Goal: Transaction & Acquisition: Purchase product/service

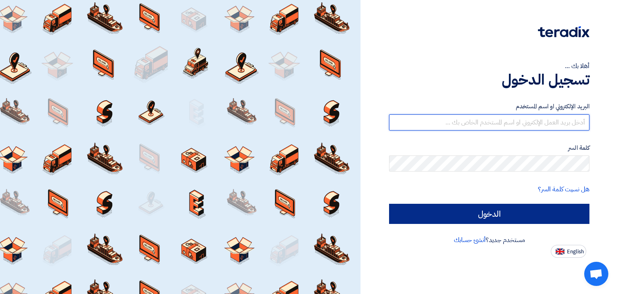
type input "[EMAIL_ADDRESS][DOMAIN_NAME]"
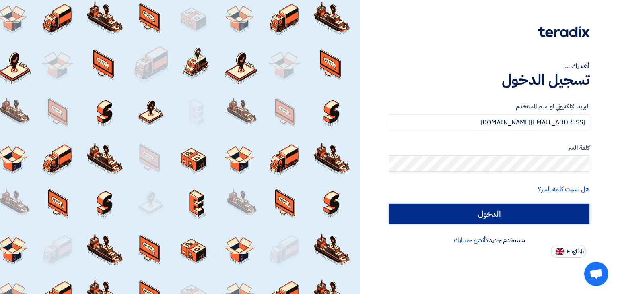
click at [498, 209] on input "الدخول" at bounding box center [489, 213] width 200 height 20
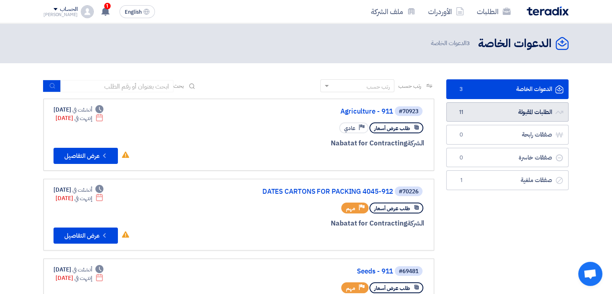
click at [475, 118] on link "الطلبات المقبولة الطلبات المقبولة 11" at bounding box center [507, 112] width 122 height 20
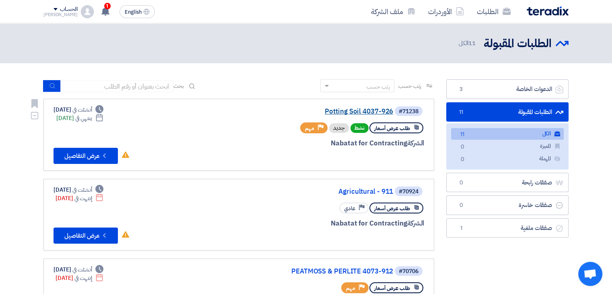
click at [320, 114] on link "Potting Soil 4037-926" at bounding box center [312, 111] width 161 height 7
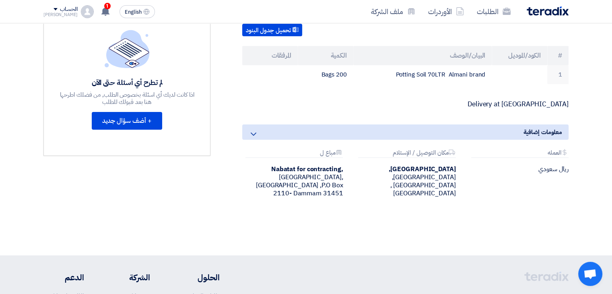
scroll to position [190, 0]
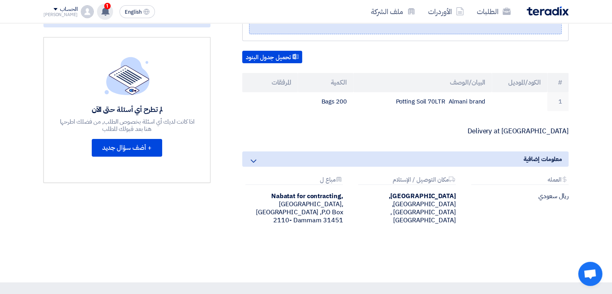
click at [98, 16] on div "1 تم نشر طلب عروض أسعار جديد - شاهد التفاصيل 19 hours ago تم نشر طلب عروض أسعار…" at bounding box center [105, 12] width 16 height 16
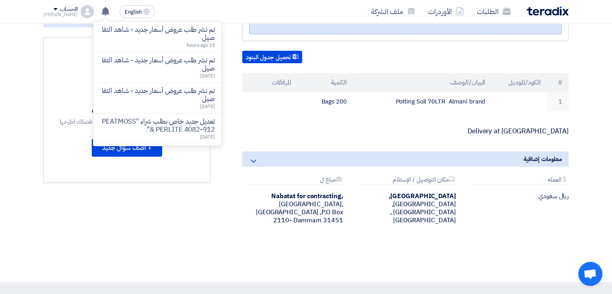
click at [541, 51] on div "تحميل جدول البنود" at bounding box center [405, 57] width 326 height 13
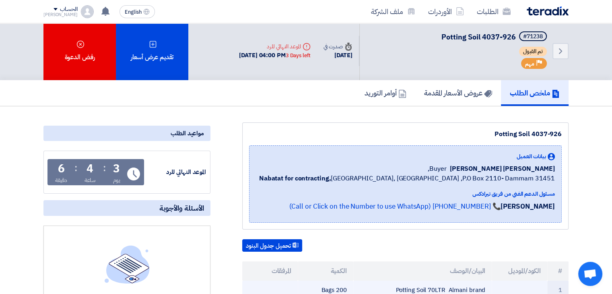
scroll to position [0, 0]
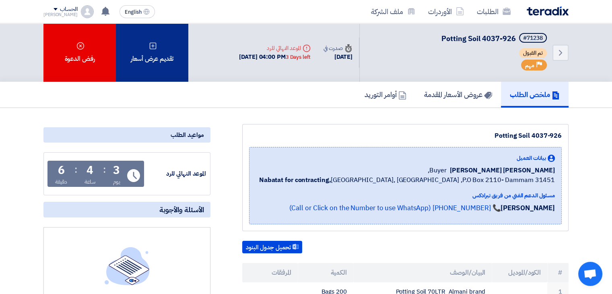
click at [131, 53] on div "تقديم عرض أسعار" at bounding box center [152, 52] width 72 height 58
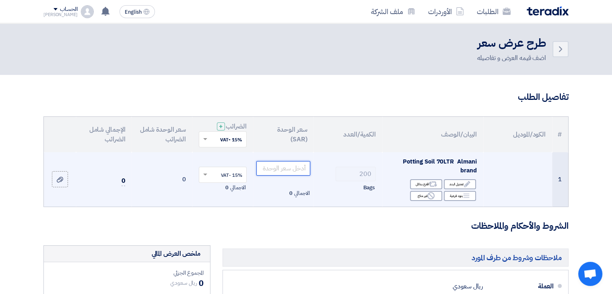
click at [286, 165] on input "number" at bounding box center [283, 168] width 54 height 14
type input "43"
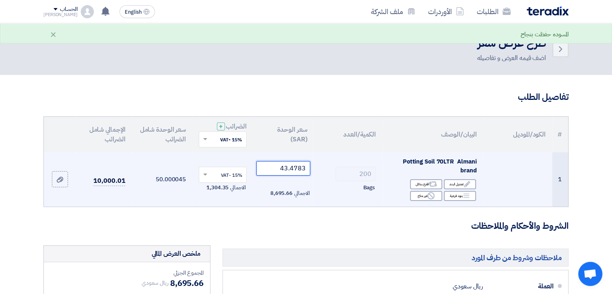
type input "43.4783"
click at [317, 203] on td "200 Bags" at bounding box center [347, 179] width 69 height 54
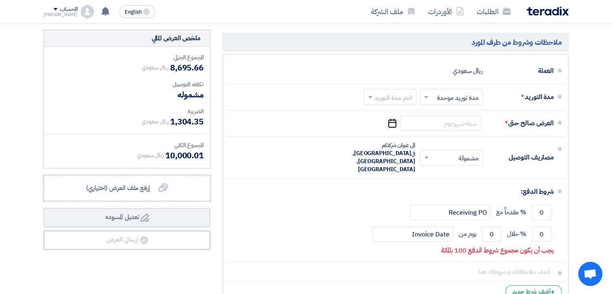
scroll to position [216, 0]
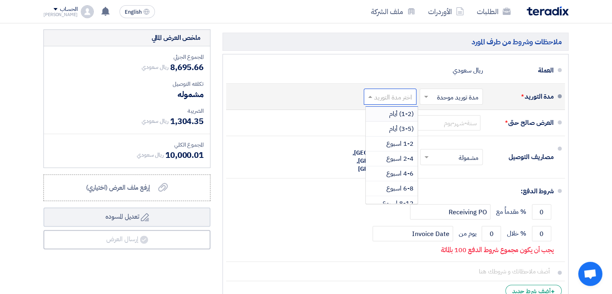
click at [375, 95] on input "text" at bounding box center [388, 98] width 49 height 12
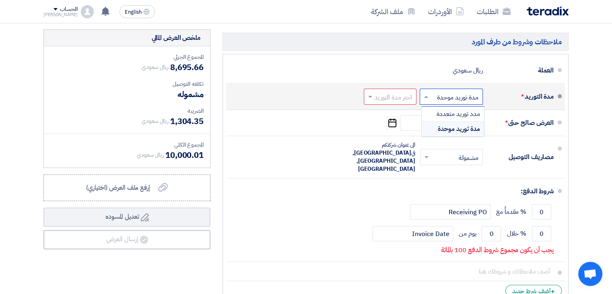
click at [431, 93] on input "text" at bounding box center [449, 98] width 59 height 12
click at [440, 126] on span "مدة توريد موحدة" at bounding box center [459, 129] width 42 height 10
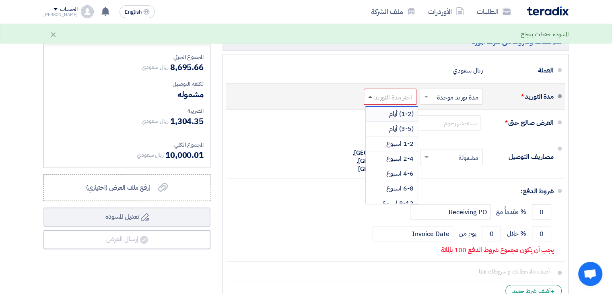
click at [370, 96] on span at bounding box center [370, 97] width 4 height 2
click at [397, 131] on span "(3-5) أيام" at bounding box center [401, 129] width 25 height 10
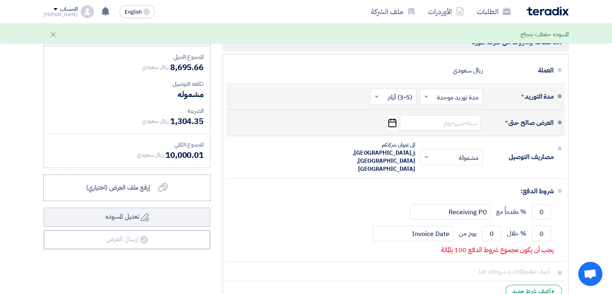
click at [394, 123] on icon "Pick a date" at bounding box center [391, 122] width 11 height 14
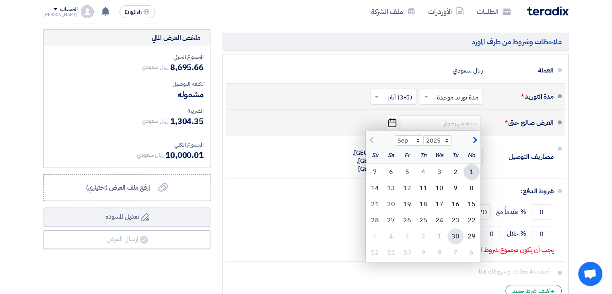
click at [454, 238] on div "30" at bounding box center [455, 236] width 16 height 16
type input "[DATE]"
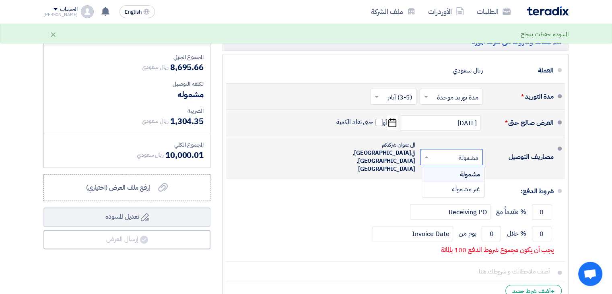
click at [425, 153] on span at bounding box center [425, 157] width 10 height 8
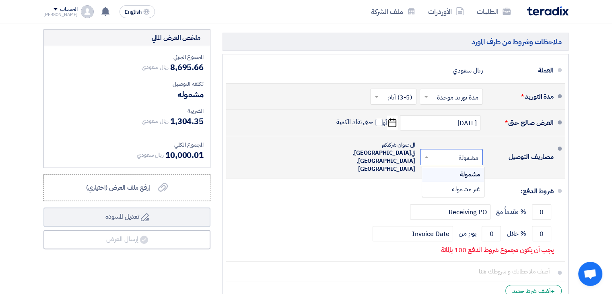
click at [452, 167] on div "مشمولة" at bounding box center [453, 174] width 62 height 15
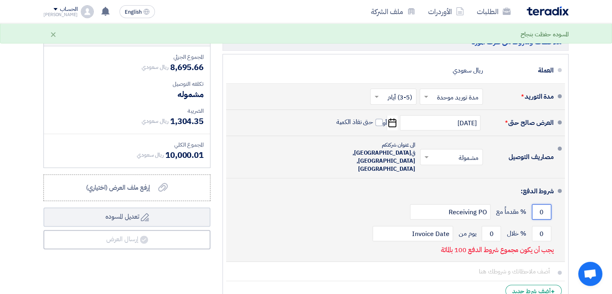
click at [543, 204] on input "0" at bounding box center [541, 211] width 19 height 15
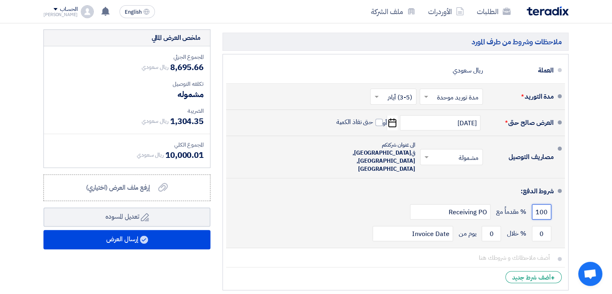
type input "100"
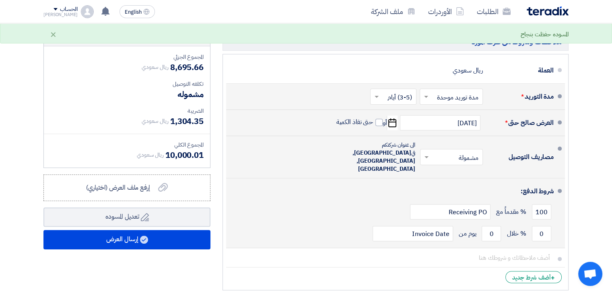
click at [361, 222] on div "0 % خلال 0 يوم من Invoice Date" at bounding box center [392, 233] width 321 height 22
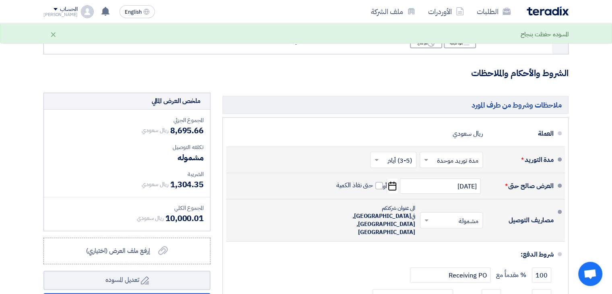
scroll to position [152, 0]
click at [180, 248] on label "إرفع ملف العرض (اختياري) إرفع ملف العرض (اختياري)" at bounding box center [126, 251] width 167 height 27
click at [0, 0] on input "إرفع ملف العرض (اختياري) إرفع ملف العرض (اختياري)" at bounding box center [0, 0] width 0 height 0
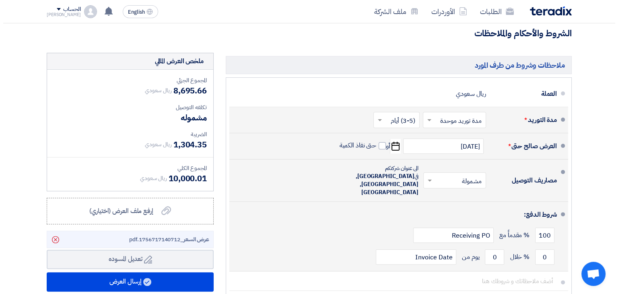
scroll to position [249, 0]
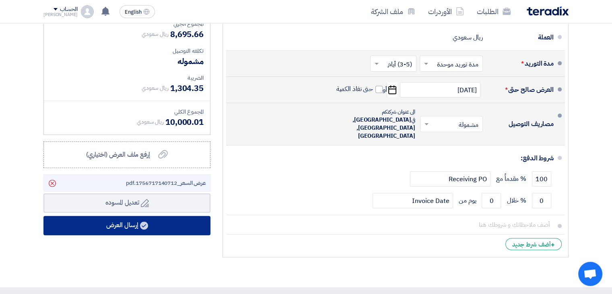
click at [128, 223] on button "إرسال العرض" at bounding box center [126, 225] width 167 height 19
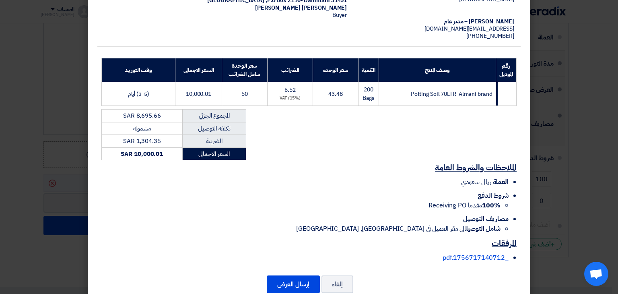
scroll to position [103, 0]
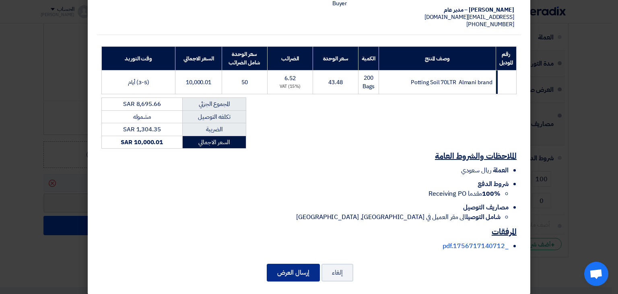
click at [291, 265] on button "إرسال العرض" at bounding box center [293, 272] width 53 height 18
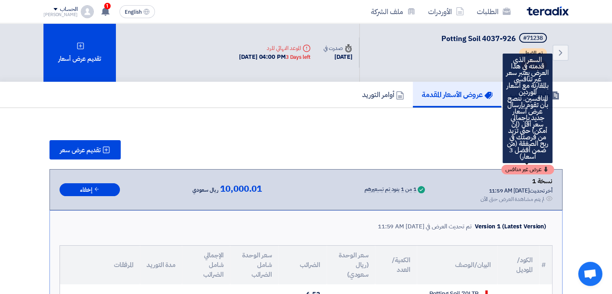
click at [532, 166] on span "عرض غير منافس" at bounding box center [523, 169] width 36 height 6
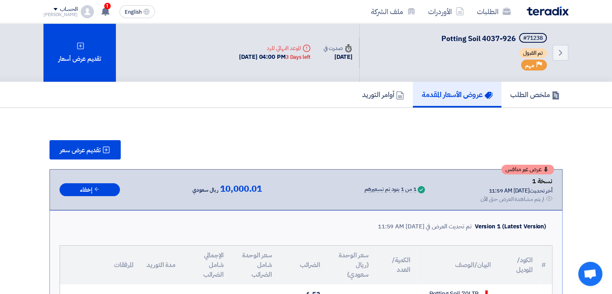
click at [229, 188] on span "10,000.01" at bounding box center [241, 189] width 42 height 10
click at [103, 156] on button "تقديم عرض سعر" at bounding box center [84, 149] width 71 height 19
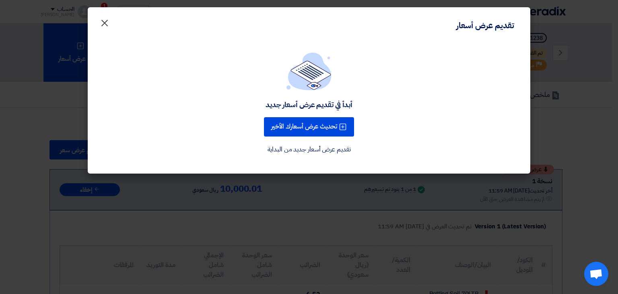
click at [96, 20] on button "×" at bounding box center [104, 21] width 23 height 16
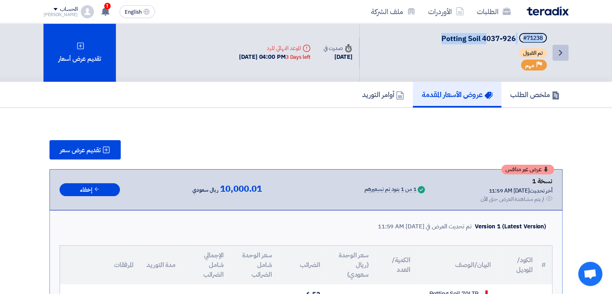
drag, startPoint x: 483, startPoint y: 36, endPoint x: 560, endPoint y: 56, distance: 79.1
click at [560, 56] on div "Back #71238 Potting Soil 4037-926 تم القبول Priority مهم" at bounding box center [463, 52] width 209 height 58
click at [560, 56] on icon "Back" at bounding box center [560, 53] width 10 height 10
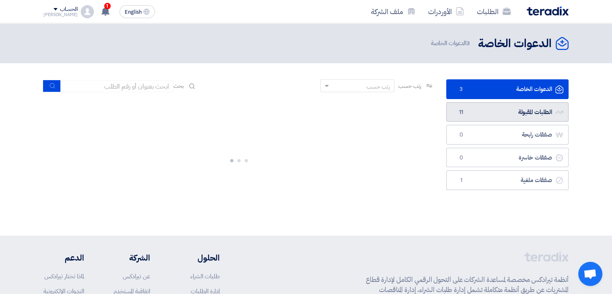
click at [489, 113] on link "الطلبات المقبولة الطلبات المقبولة 11" at bounding box center [507, 112] width 122 height 20
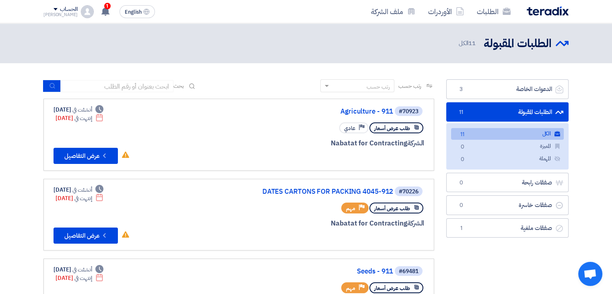
click at [487, 131] on link "الكل الكل 11" at bounding box center [507, 134] width 113 height 12
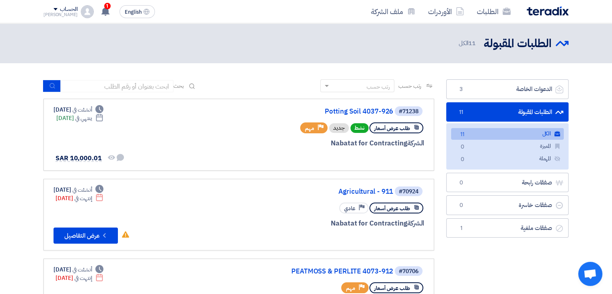
click at [492, 133] on link "الكل الكل 11" at bounding box center [507, 134] width 113 height 12
click at [357, 113] on link "Potting Soil 4037-926" at bounding box center [312, 111] width 161 height 7
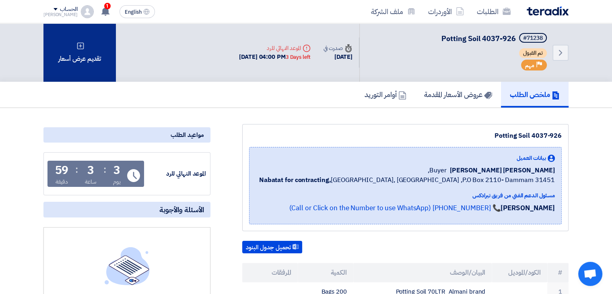
click at [74, 40] on div "تقديم عرض أسعار" at bounding box center [79, 52] width 72 height 58
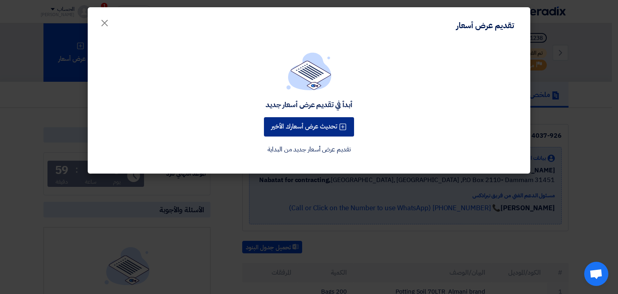
click at [319, 124] on button "تحديث عرض أسعارك الأخير" at bounding box center [309, 126] width 90 height 19
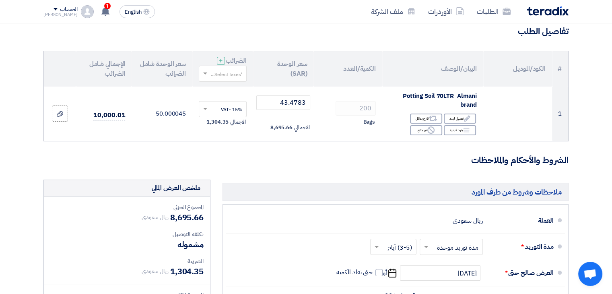
scroll to position [63, 0]
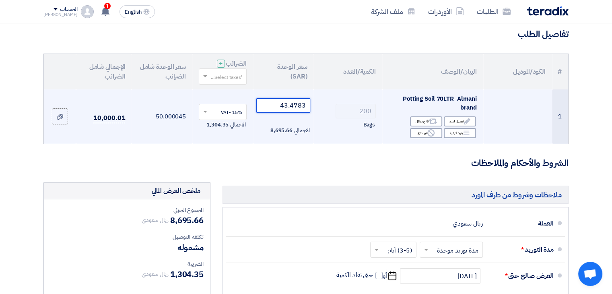
click at [290, 109] on input "43.4783" at bounding box center [283, 105] width 54 height 14
type input "21"
type input "21.7391"
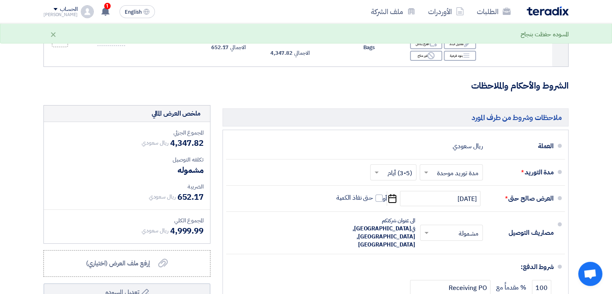
scroll to position [143, 0]
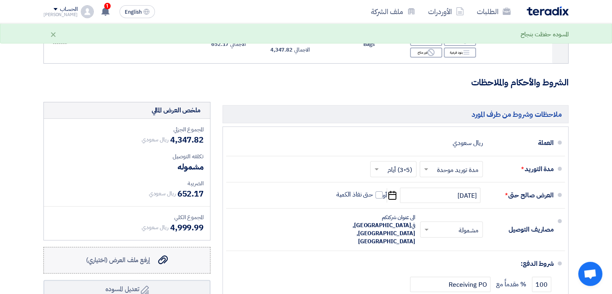
click at [131, 254] on label "إرفع ملف العرض (اختياري) إرفع ملف العرض (اختياري)" at bounding box center [126, 260] width 167 height 27
click at [0, 0] on input "إرفع ملف العرض (اختياري) إرفع ملف العرض (اختياري)" at bounding box center [0, 0] width 0 height 0
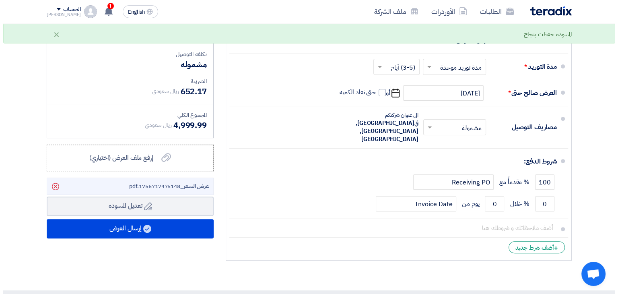
scroll to position [241, 0]
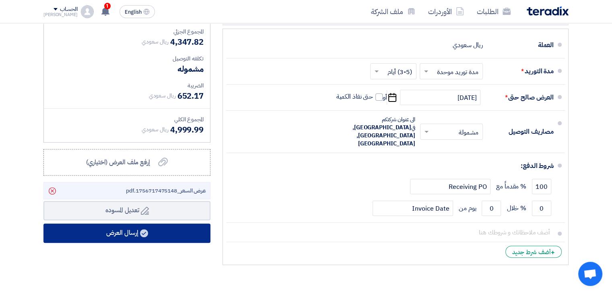
click at [142, 229] on use at bounding box center [144, 233] width 8 height 8
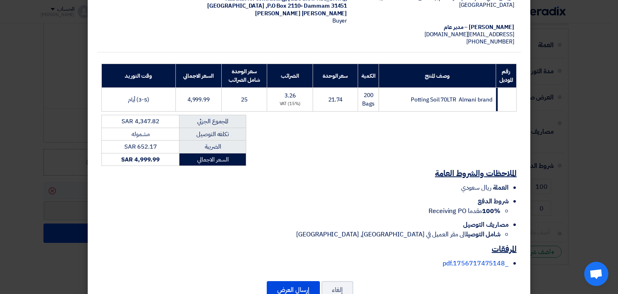
scroll to position [103, 0]
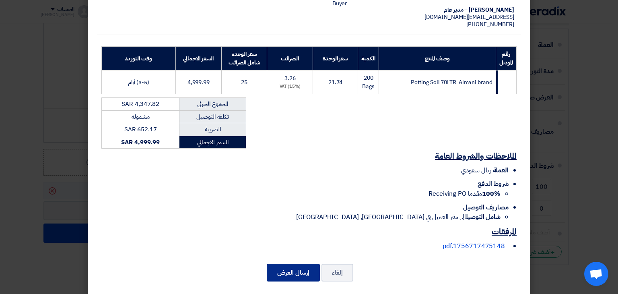
click at [292, 269] on button "إرسال العرض" at bounding box center [293, 272] width 53 height 18
